Goal: Transaction & Acquisition: Book appointment/travel/reservation

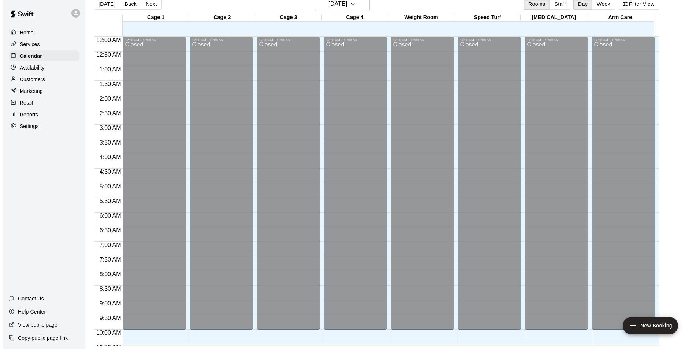
scroll to position [395, 0]
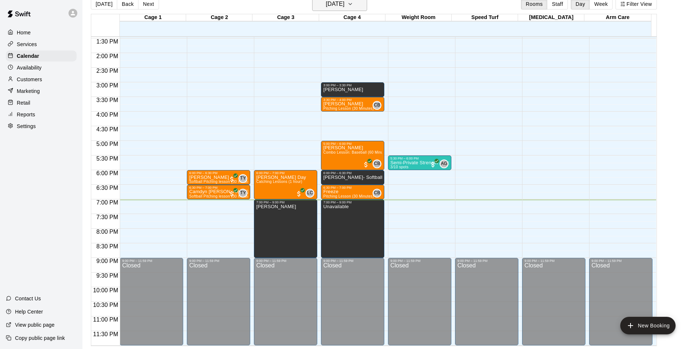
click at [332, 5] on h6 "[DATE]" at bounding box center [335, 4] width 19 height 10
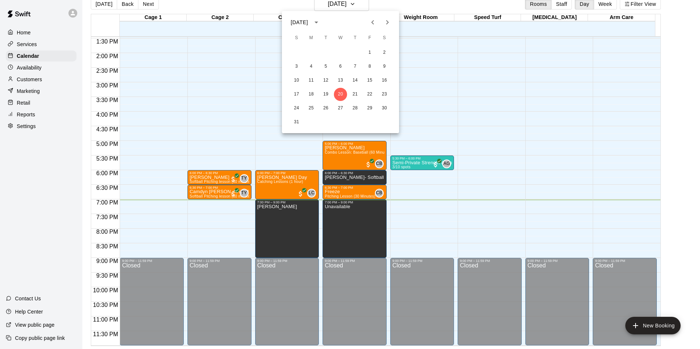
click at [329, 2] on div at bounding box center [350, 174] width 700 height 349
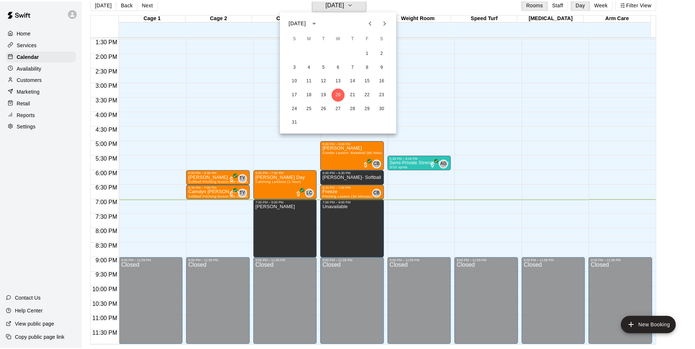
scroll to position [9, 0]
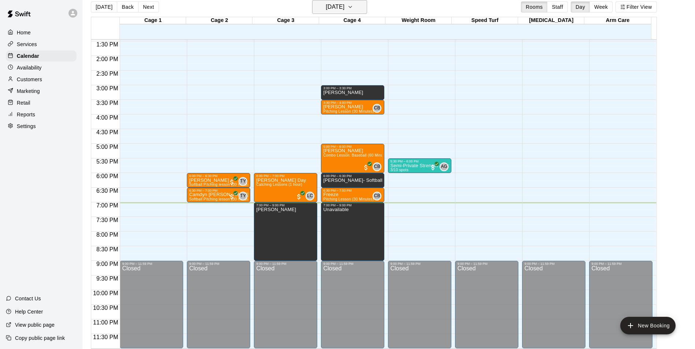
click at [329, 5] on h6 "[DATE]" at bounding box center [335, 7] width 19 height 10
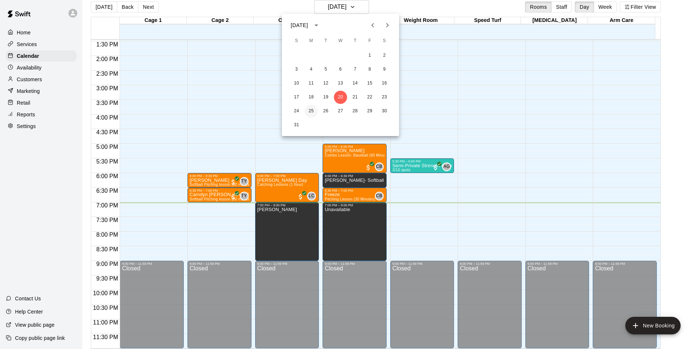
click at [308, 111] on button "25" at bounding box center [311, 111] width 13 height 13
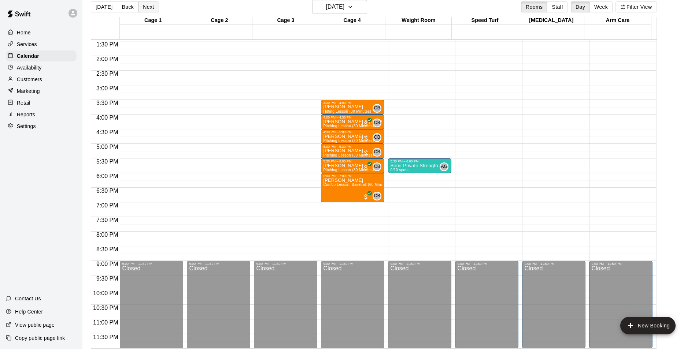
click at [146, 7] on button "Next" at bounding box center [148, 6] width 21 height 11
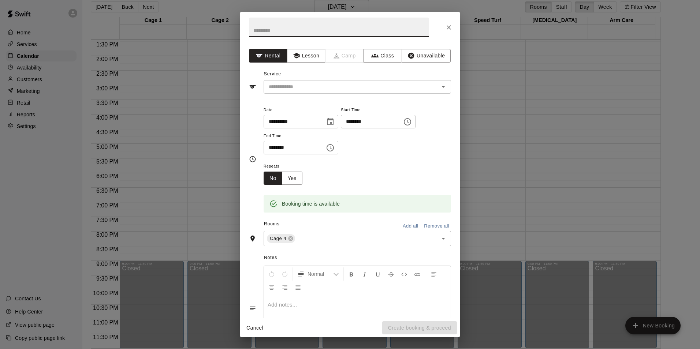
click at [310, 33] on input "text" at bounding box center [339, 27] width 180 height 19
type input "******"
click at [344, 84] on input "text" at bounding box center [347, 86] width 162 height 9
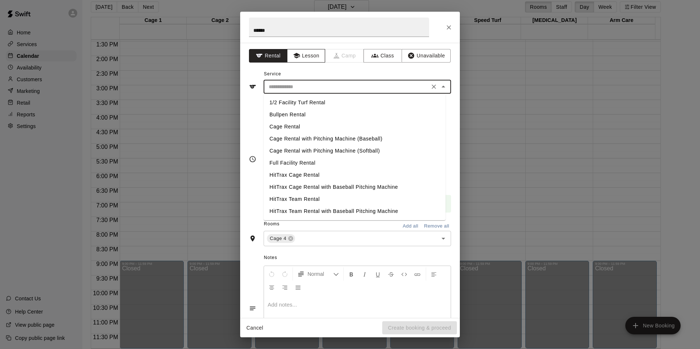
click at [306, 55] on button "Lesson" at bounding box center [306, 56] width 38 height 14
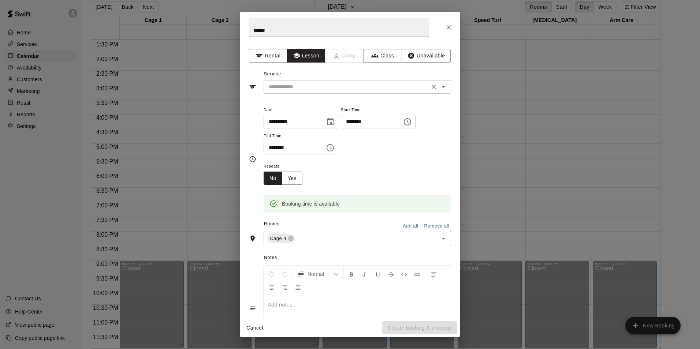
click at [298, 89] on input "text" at bounding box center [347, 86] width 162 height 9
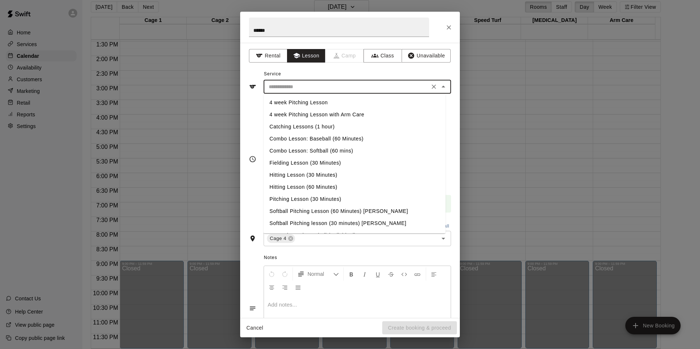
click at [290, 198] on li "Pitching Lesson (30 Minutes)" at bounding box center [355, 199] width 182 height 12
type input "**********"
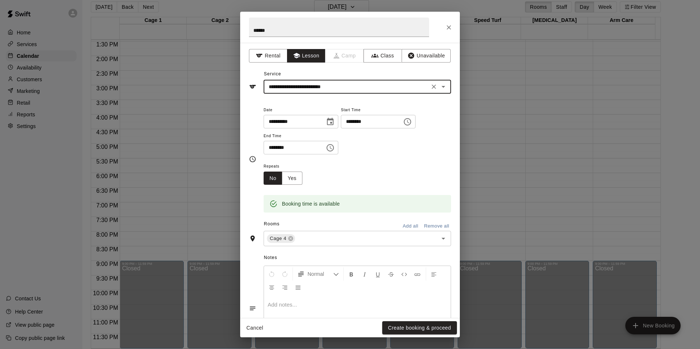
click at [352, 181] on div "Repeats No Yes" at bounding box center [358, 173] width 188 height 23
click at [422, 331] on button "Create booking & proceed" at bounding box center [419, 329] width 75 height 14
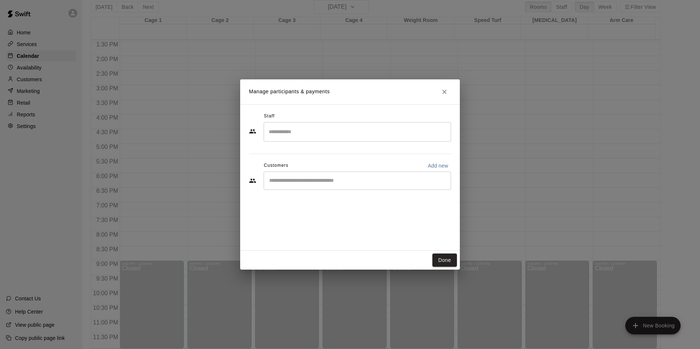
click at [317, 130] on input "Search staff" at bounding box center [357, 132] width 181 height 13
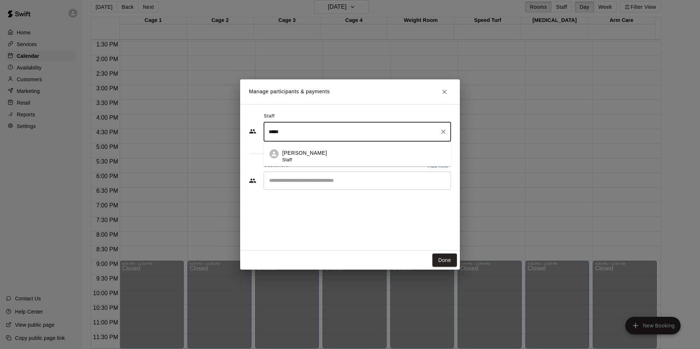
click at [310, 153] on div "[PERSON_NAME] Staff" at bounding box center [363, 156] width 163 height 14
type input "*****"
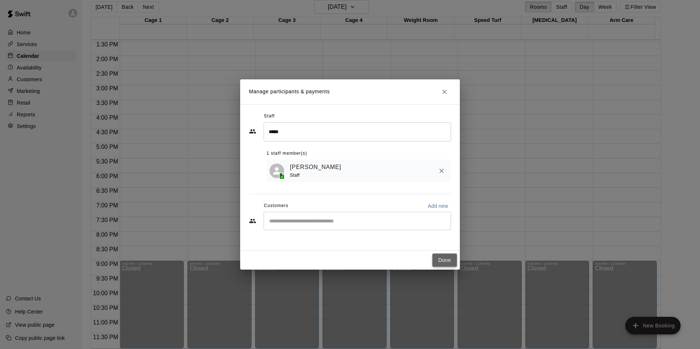
click at [443, 262] on button "Done" at bounding box center [445, 261] width 25 height 14
